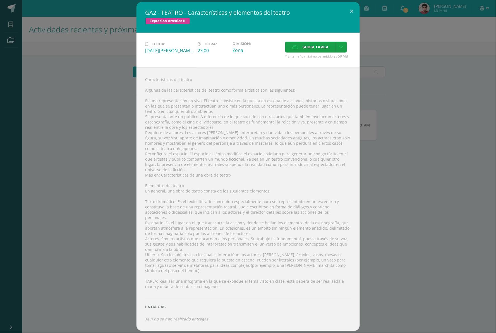
click at [426, 161] on div "GA2 - TEATRO - Características y elementos del teatro Expresión Artística II Fe…" at bounding box center [247, 166] width 491 height 329
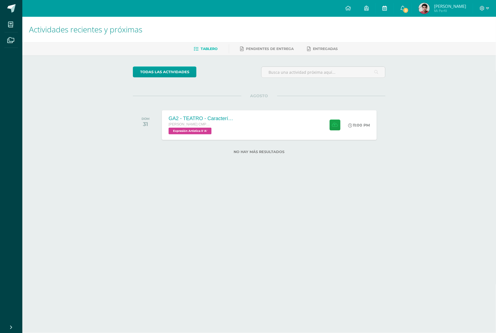
click at [393, 12] on link at bounding box center [385, 8] width 18 height 17
click at [295, 128] on div "GA2 - TEATRO - Características y elementos del teatro Quinto Bachillerato CMP B…" at bounding box center [269, 125] width 217 height 30
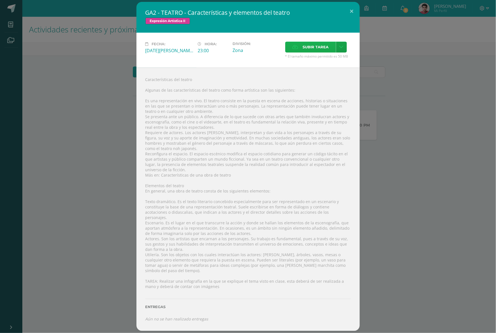
click at [299, 52] on label "Subir tarea" at bounding box center [310, 47] width 51 height 11
click at [0, 0] on input "Subir tarea" at bounding box center [0, 0] width 0 height 0
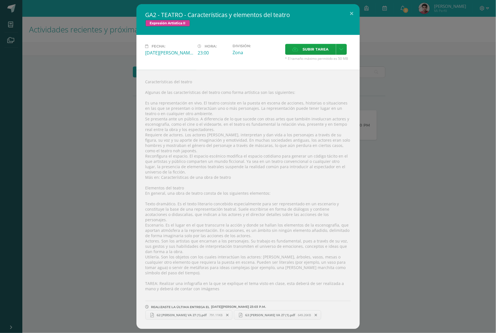
click at [427, 159] on div "GA2 - TEATRO - Características y elementos del teatro Expresión Artística II Fe…" at bounding box center [247, 166] width 491 height 324
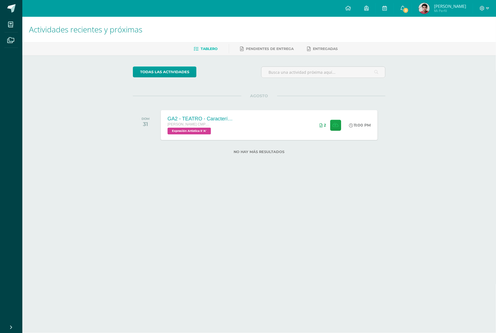
click at [267, 123] on div "GA2 - TEATRO - Características y elementos del teatro Quinto Bachillerato CMP B…" at bounding box center [269, 125] width 217 height 30
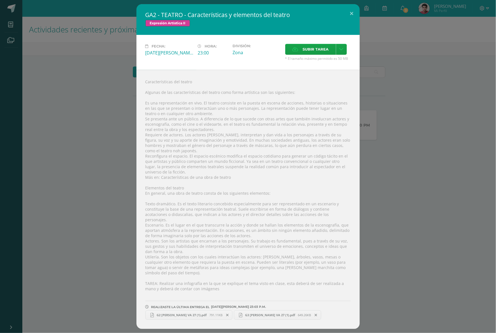
click at [435, 116] on div "GA2 - TEATRO - Características y elementos del teatro Expresión Artística II Fe…" at bounding box center [247, 166] width 491 height 324
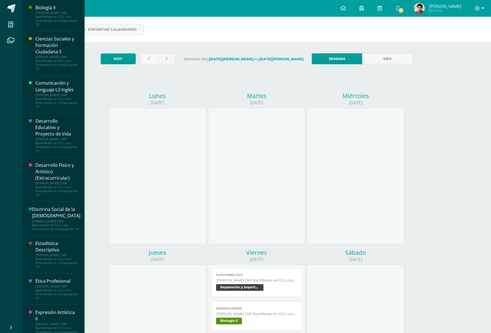
click at [42, 172] on div "Desarrollo Físico y Artístico (Extracurricular)" at bounding box center [56, 171] width 42 height 19
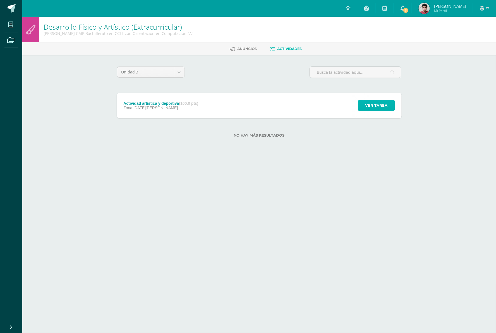
click at [380, 104] on span "Ver tarea" at bounding box center [376, 105] width 22 height 10
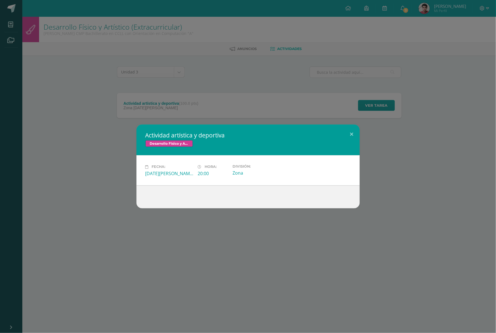
click at [255, 79] on div "Actividad artística y deportiva Desarrollo Físico y Artístico (Extracurricular)…" at bounding box center [248, 166] width 496 height 333
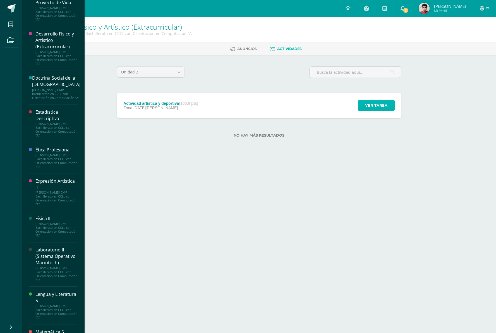
scroll to position [207, 0]
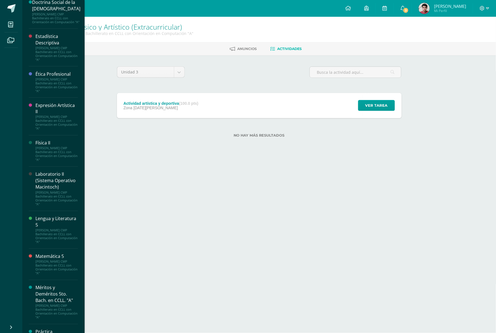
click at [63, 119] on div "[PERSON_NAME] CMP Bachillerato en CCLL con Orientación en Computación "A"" at bounding box center [56, 123] width 42 height 16
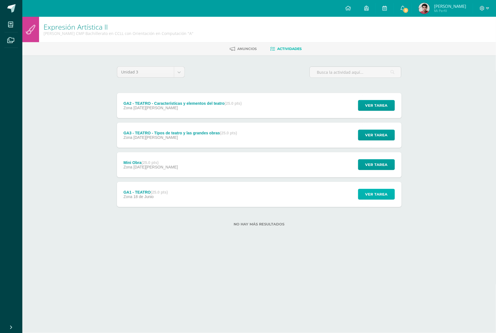
click at [379, 189] on span "Ver tarea" at bounding box center [376, 194] width 22 height 10
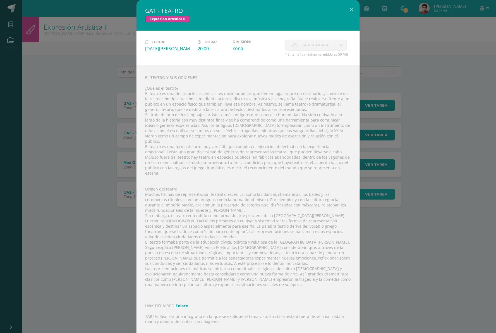
scroll to position [26, 0]
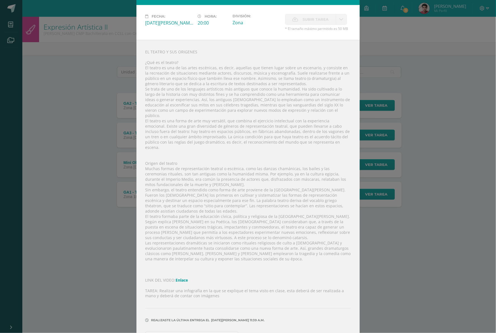
click at [378, 243] on div "GA1 - TEATRO Expresión Artística II Fecha: Miércoles 18 de Junio Hora: 20:00 Di…" at bounding box center [247, 161] width 491 height 375
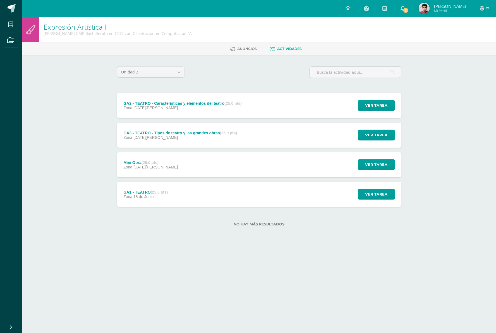
click at [296, 112] on div "GA2 - TEATRO - Características y elementos del teatro (25.0 pts) Zona 31 de Ago…" at bounding box center [259, 105] width 285 height 25
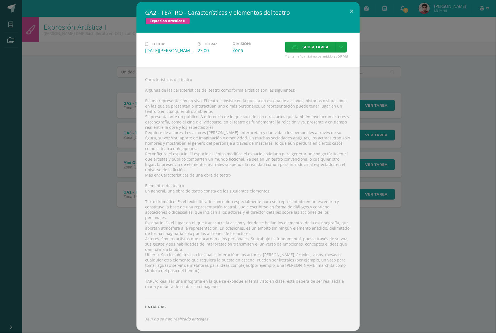
click at [417, 127] on div "GA2 - TEATRO - Características y elementos del teatro Expresión Artística II Fe…" at bounding box center [247, 166] width 491 height 329
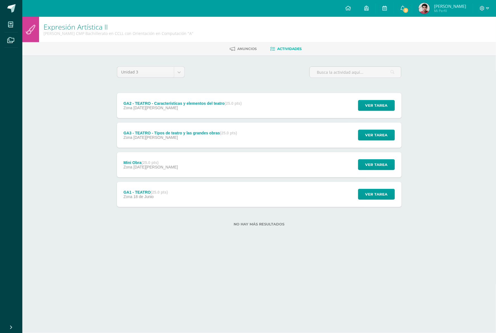
click at [328, 138] on div "GA3 - TEATRO - Tipos de teatro y las grandes obras (25.0 pts) Zona 03 de Agosto…" at bounding box center [259, 134] width 285 height 25
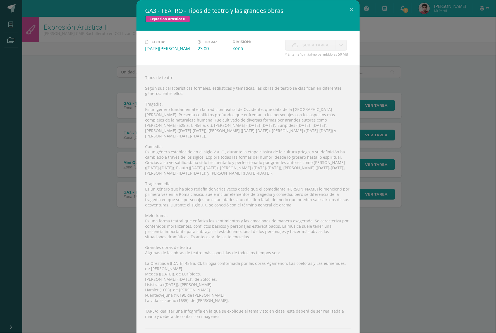
scroll to position [21, 0]
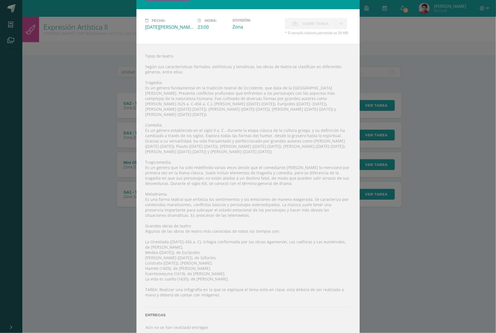
click at [385, 230] on div "GA3 - TEATRO - Tipos de teatro y las grandes obras Expresión Artística II Fecha…" at bounding box center [247, 159] width 491 height 360
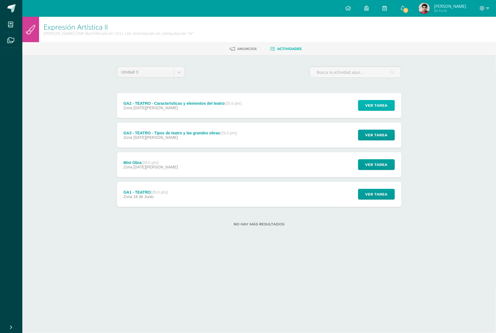
click at [367, 104] on span "Ver tarea" at bounding box center [376, 105] width 22 height 10
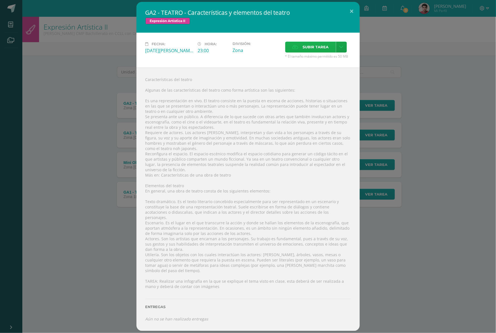
click at [306, 51] on span "Subir tarea" at bounding box center [316, 47] width 26 height 10
click at [0, 0] on input "Subir tarea" at bounding box center [0, 0] width 0 height 0
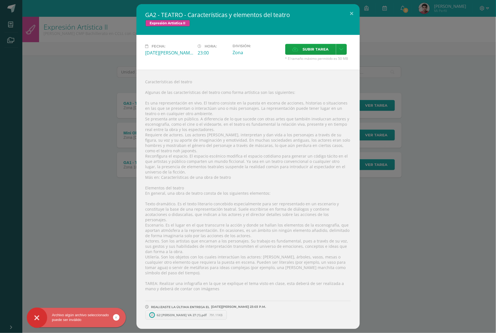
click at [434, 140] on div "GA2 - TEATRO - Características y elementos del teatro Expresión Artística II Fe…" at bounding box center [247, 166] width 491 height 324
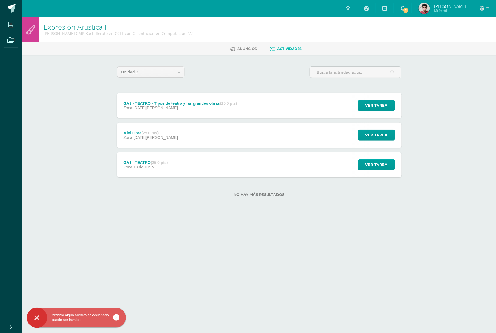
click at [248, 112] on div "GA3 - TEATRO - Tipos de teatro y las grandes obras (25.0 pts) Zona 03 de Agosto…" at bounding box center [259, 105] width 285 height 25
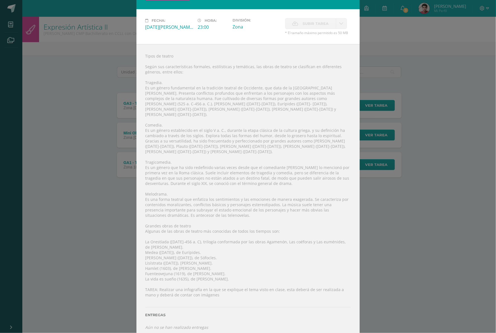
click at [380, 58] on div "GA3 - TEATRO - Tipos de teatro y las grandes obras Expresión Artística II Fecha…" at bounding box center [247, 159] width 491 height 360
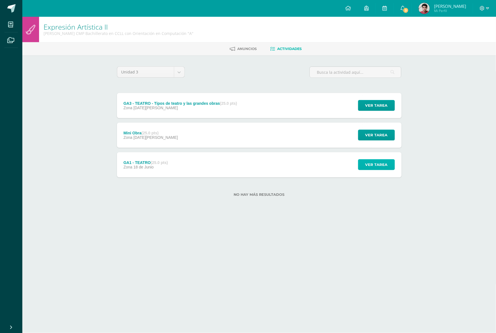
click at [384, 168] on span "Ver tarea" at bounding box center [376, 164] width 22 height 10
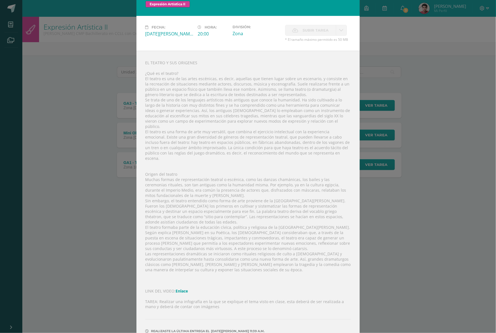
scroll to position [26, 0]
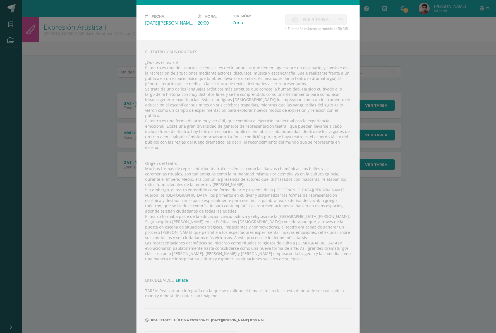
click at [440, 95] on div "GA1 - TEATRO Expresión Artística II Fecha: Miércoles 18 de Junio Hora: 20:00 Di…" at bounding box center [247, 161] width 491 height 375
